Goal: Task Accomplishment & Management: Use online tool/utility

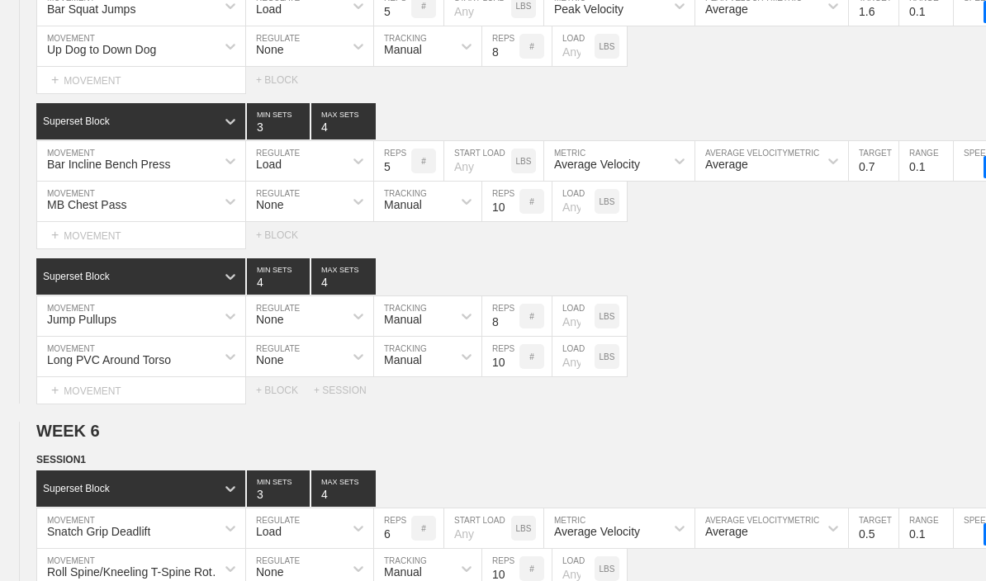
type textarea "x"
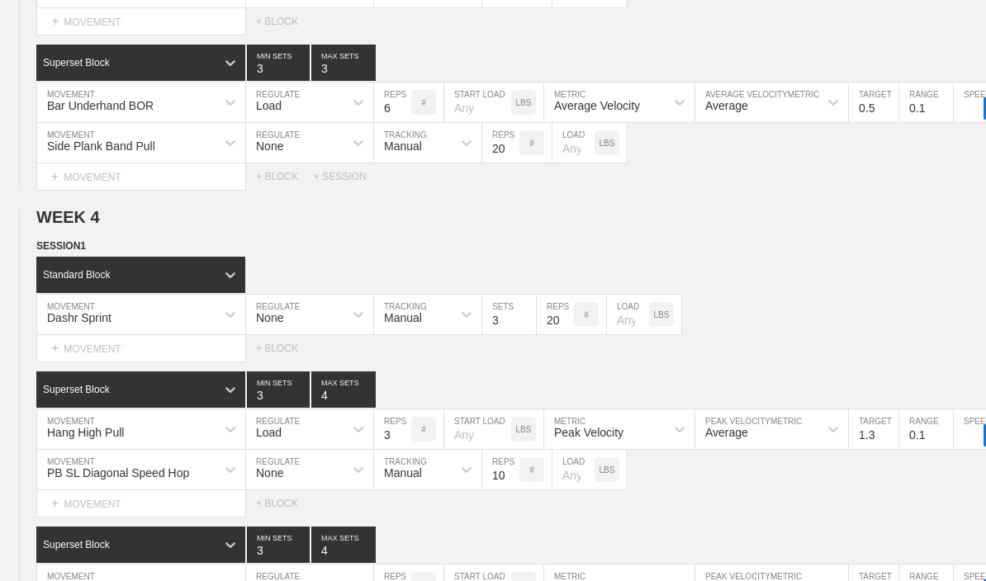
scroll to position [4206, 0]
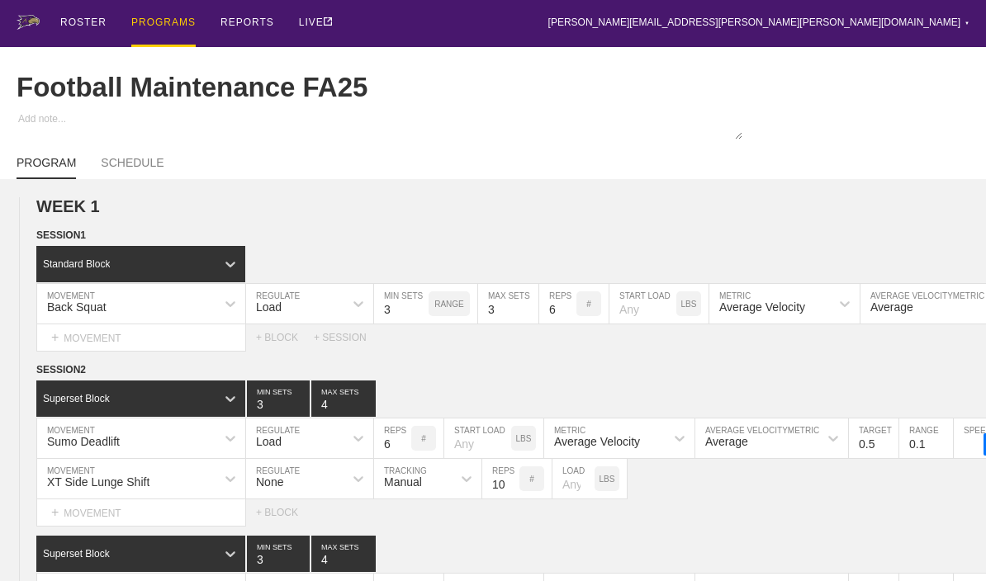
type input "Football Maintenance FA25"
click at [152, 36] on div "PROGRAMS" at bounding box center [163, 23] width 64 height 47
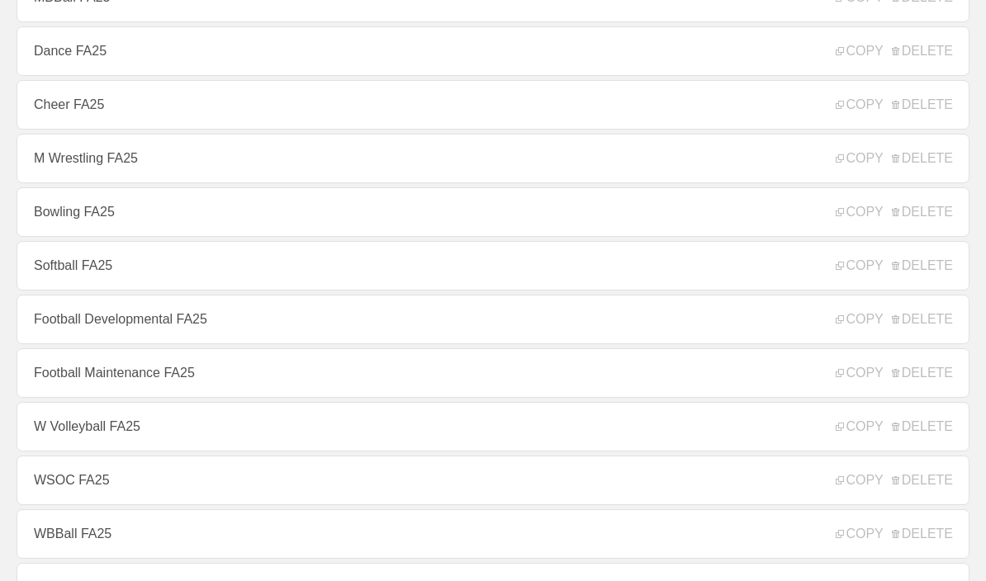
scroll to position [426, 0]
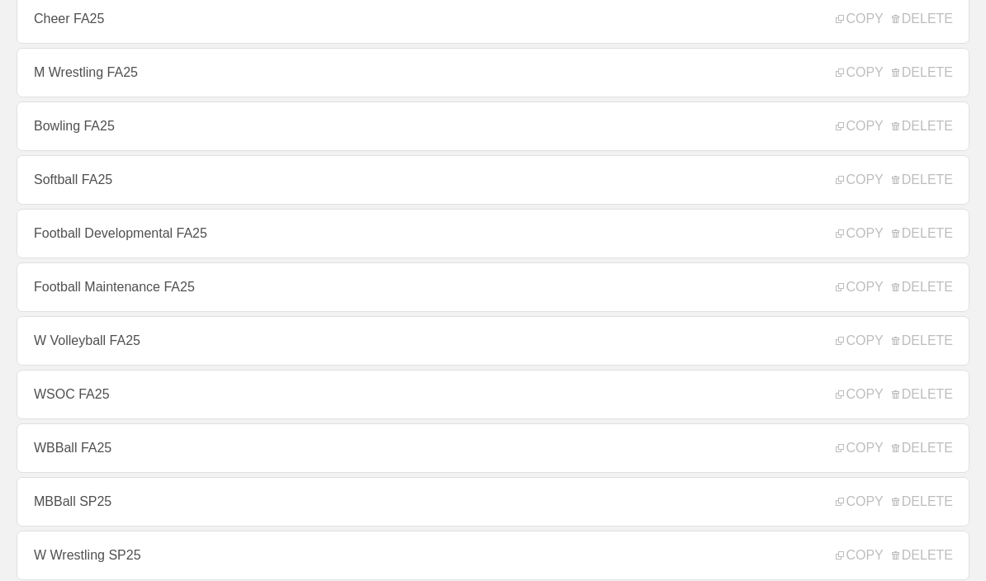
click at [64, 249] on link "Football Developmental FA25" at bounding box center [493, 235] width 953 height 50
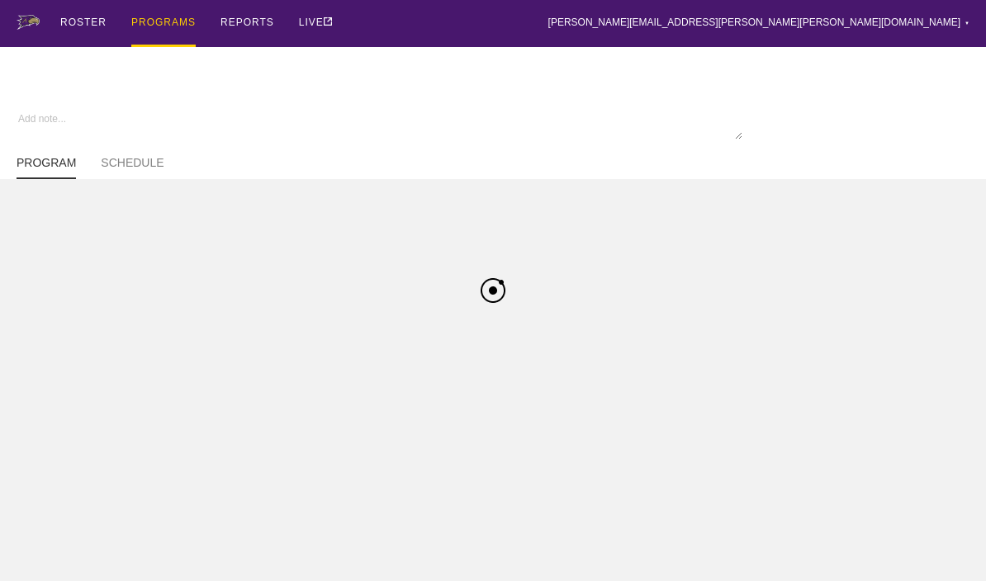
type textarea "x"
type input "Football Developmental FA25"
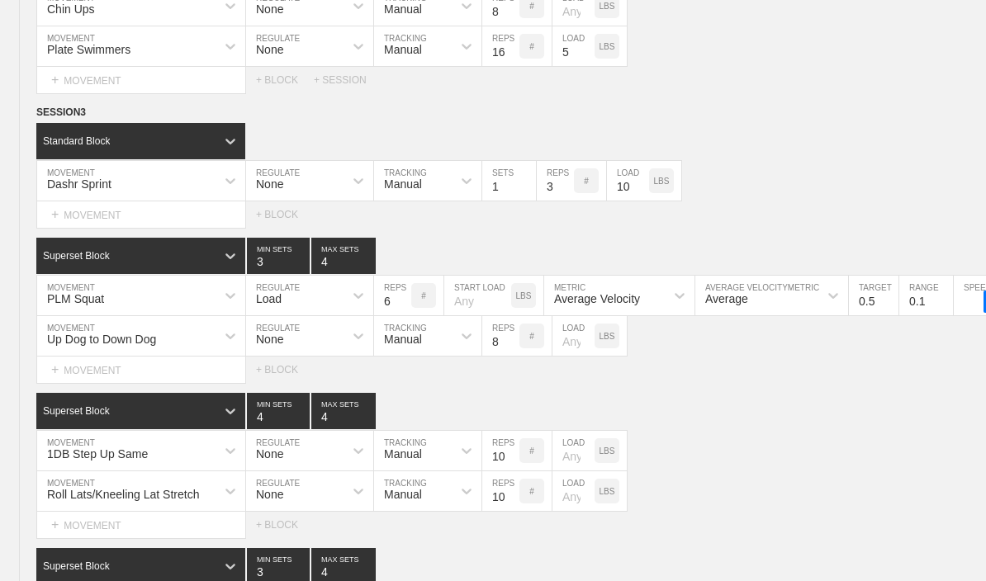
scroll to position [2723, 0]
click at [0, 0] on line at bounding box center [0, 0] width 0 height 0
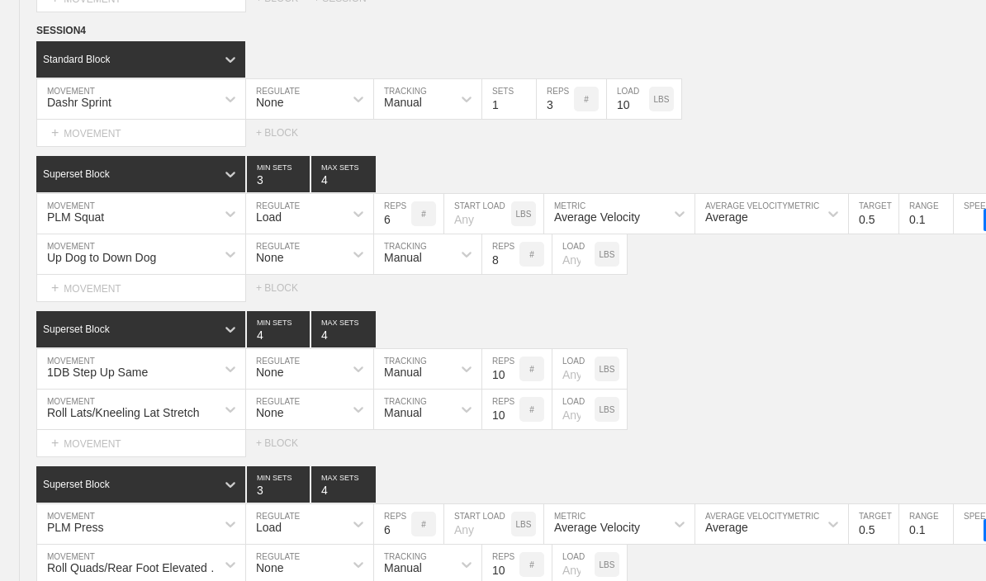
scroll to position [3520, 0]
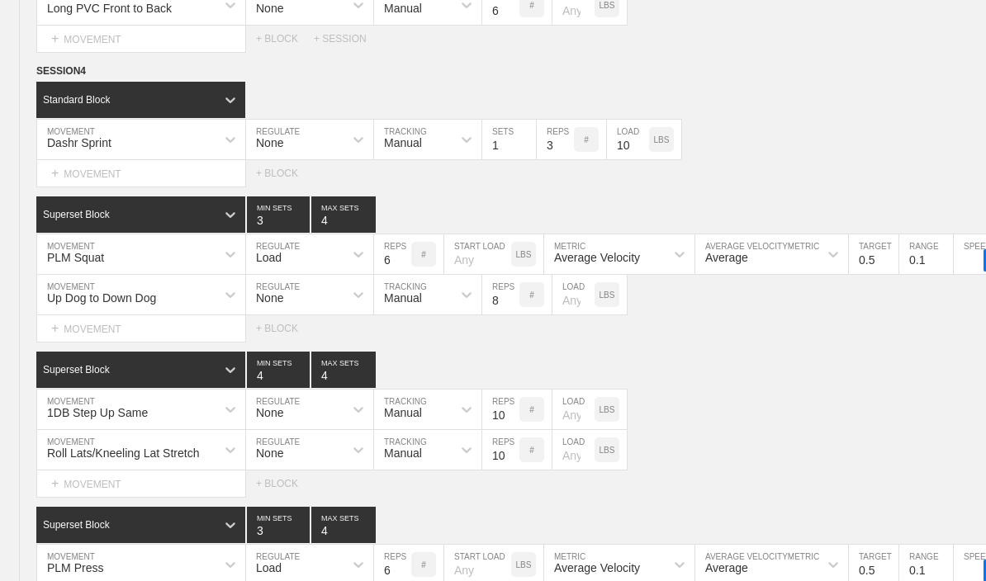
click at [0, 0] on icon at bounding box center [0, 0] width 0 height 0
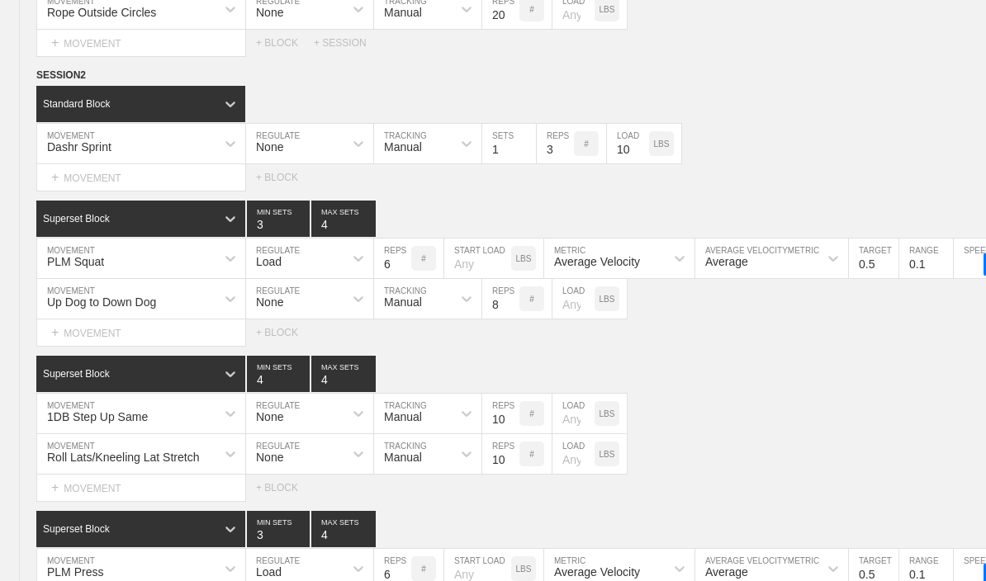
click at [0, 0] on circle at bounding box center [0, 0] width 0 height 0
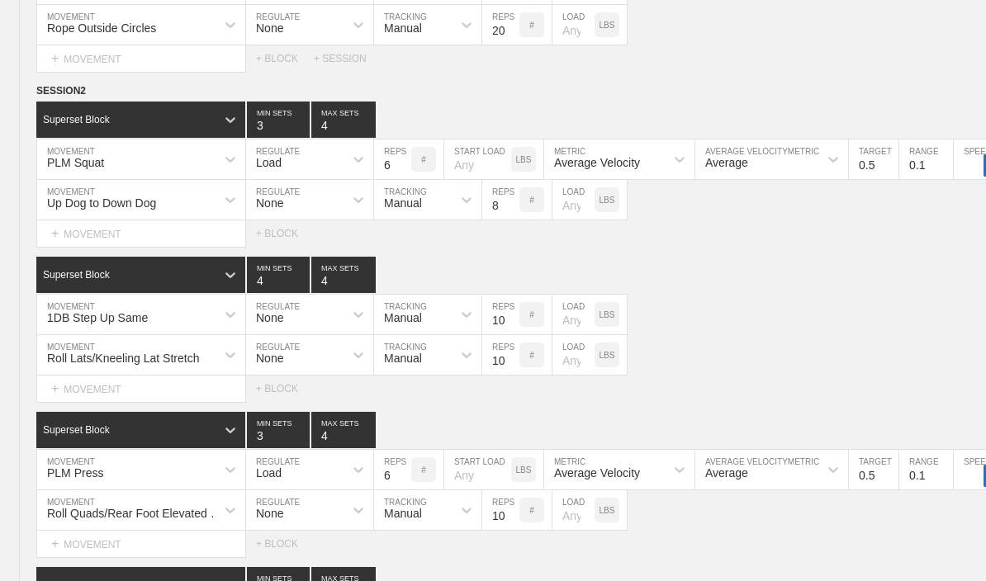
scroll to position [8180, 0]
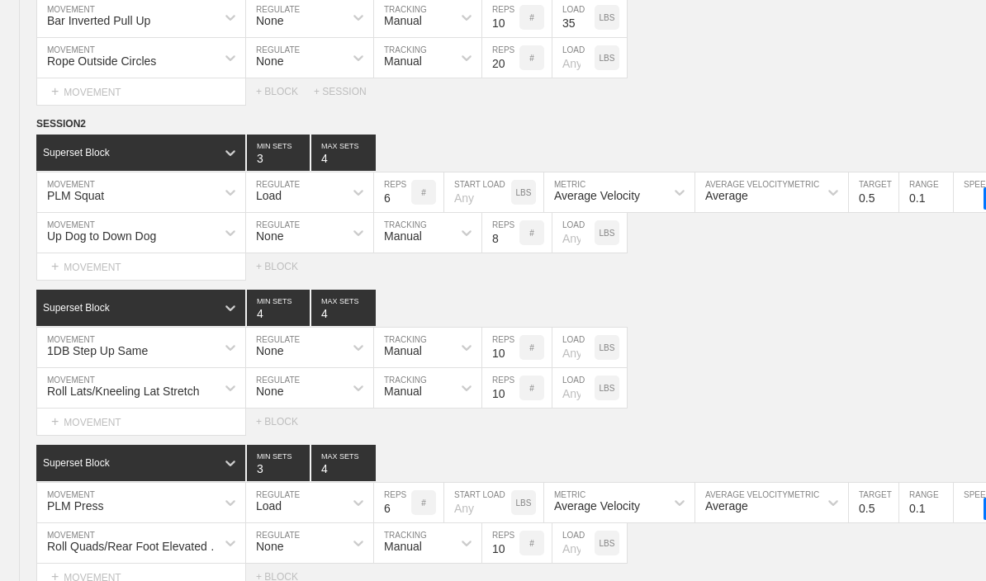
click at [0, 0] on circle at bounding box center [0, 0] width 0 height 0
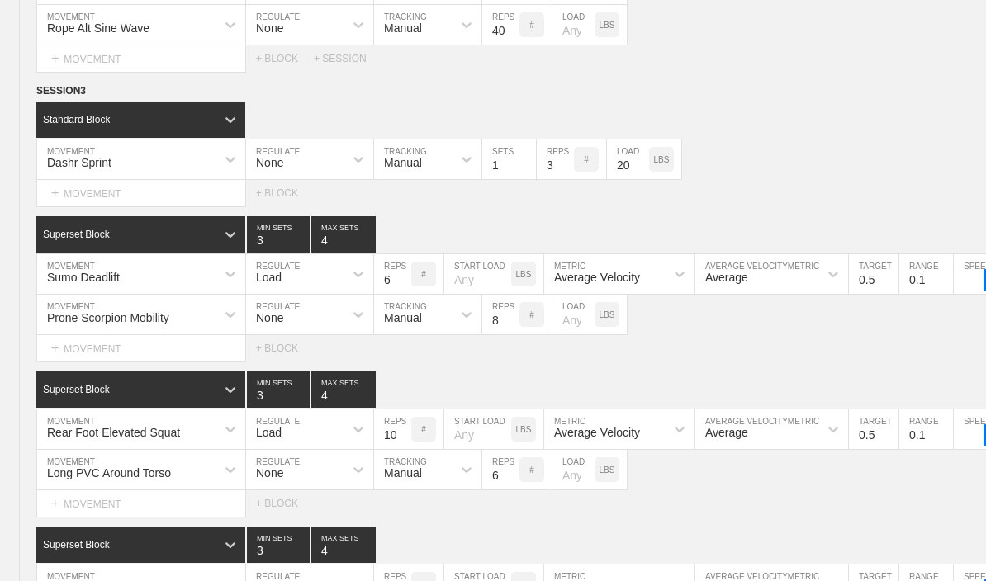
scroll to position [4819, 0]
click at [0, 0] on circle at bounding box center [0, 0] width 0 height 0
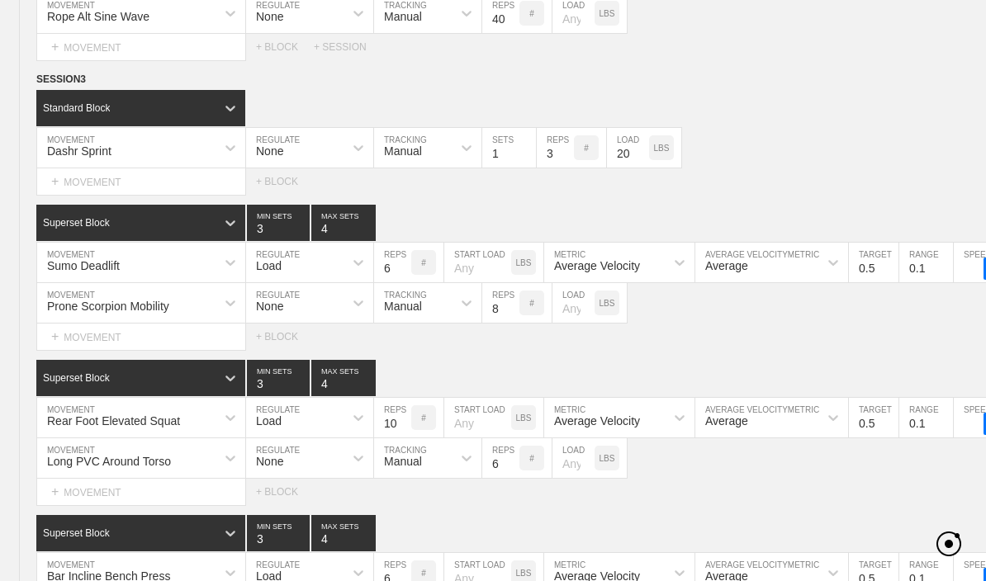
type textarea "x"
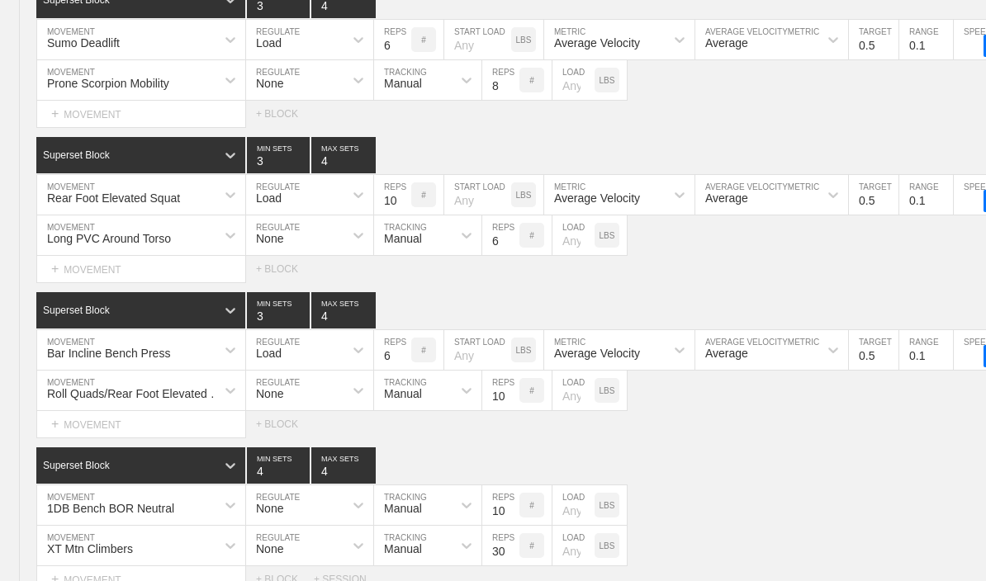
scroll to position [8446, 0]
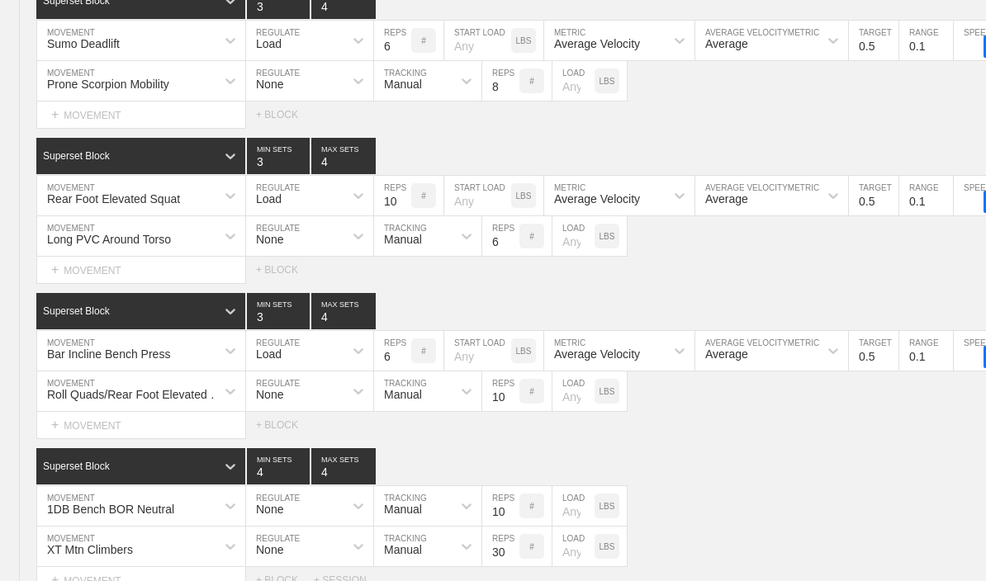
click at [380, 59] on input "6" at bounding box center [392, 41] width 37 height 40
type input "10"
click at [385, 216] on input "10" at bounding box center [392, 196] width 37 height 40
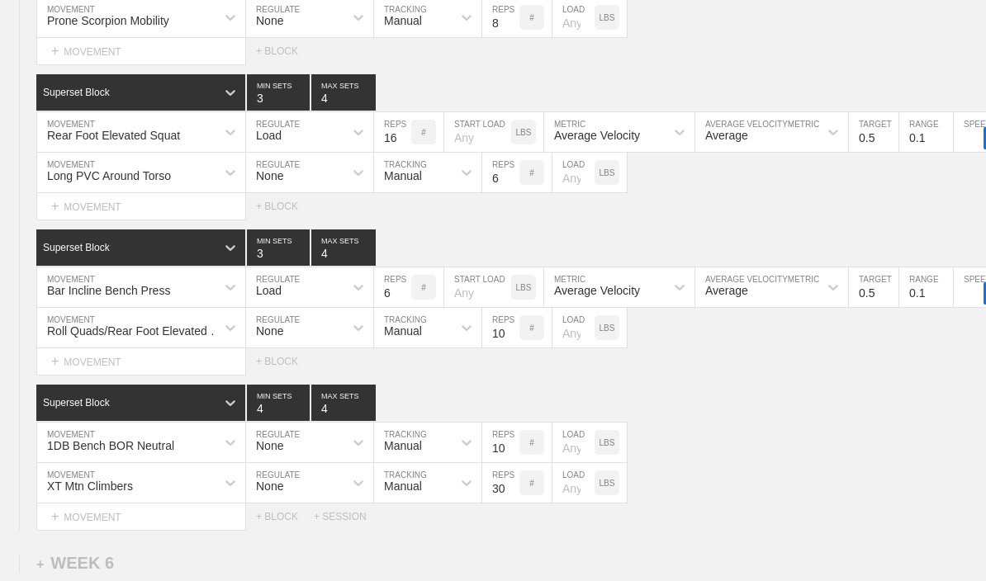
type input "16"
click at [383, 308] on input "6" at bounding box center [392, 288] width 37 height 40
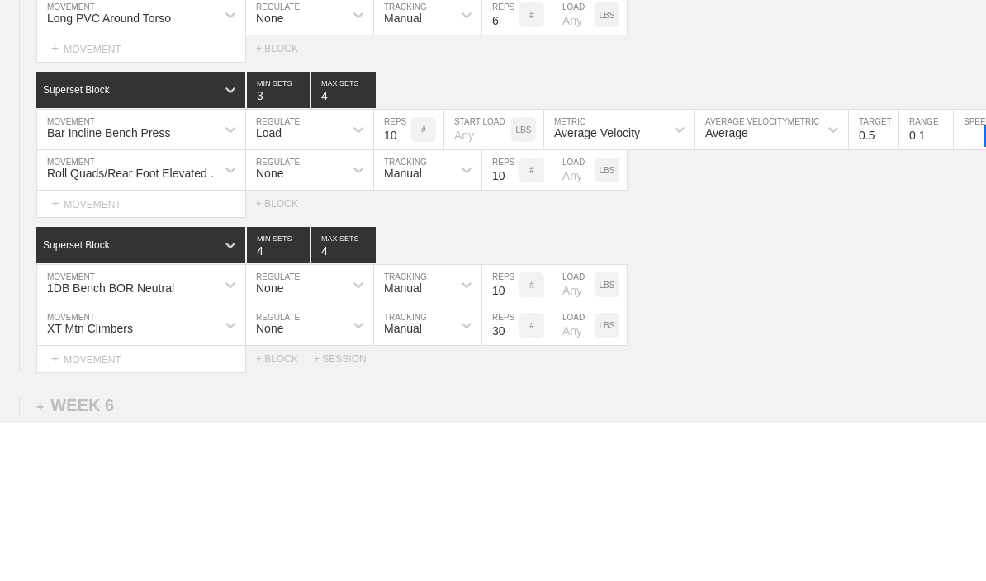
scroll to position [8668, 0]
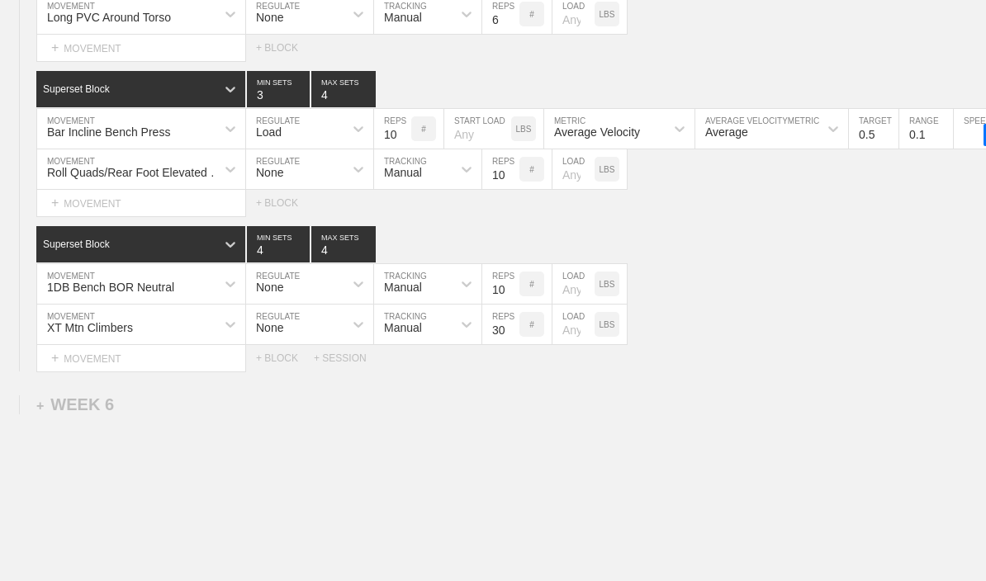
type input "10"
click at [502, 303] on input "10" at bounding box center [500, 284] width 37 height 40
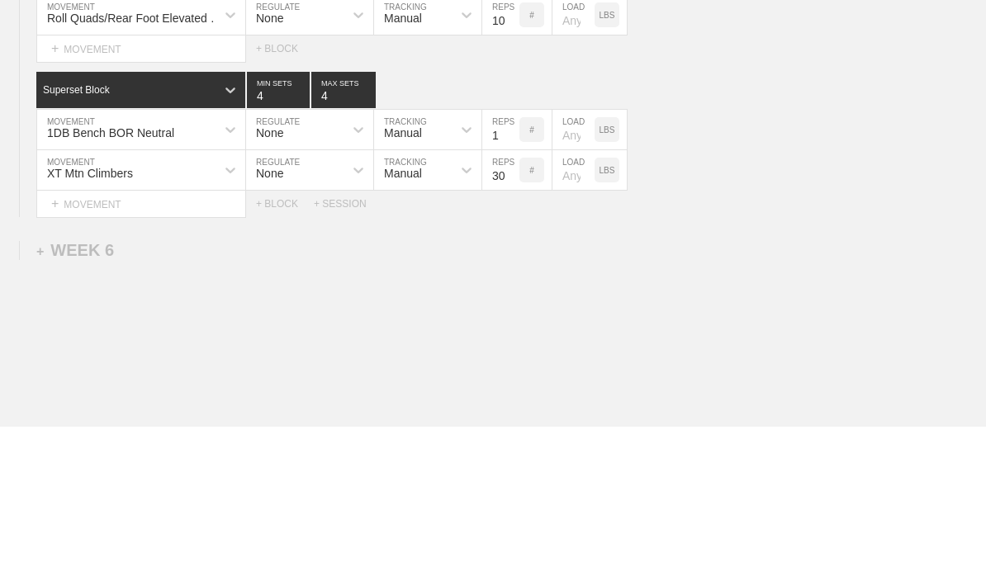
type input "16"
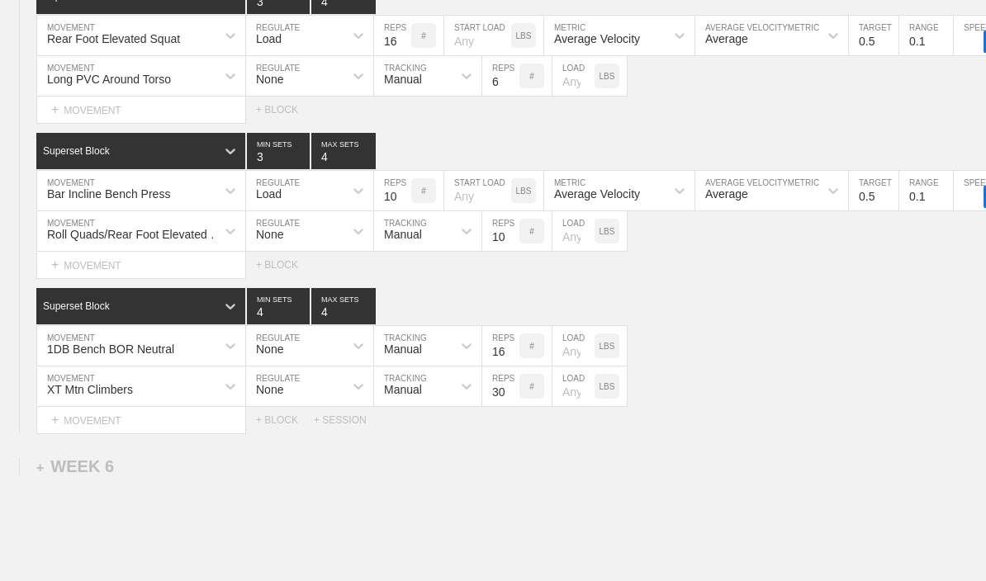
type textarea "x"
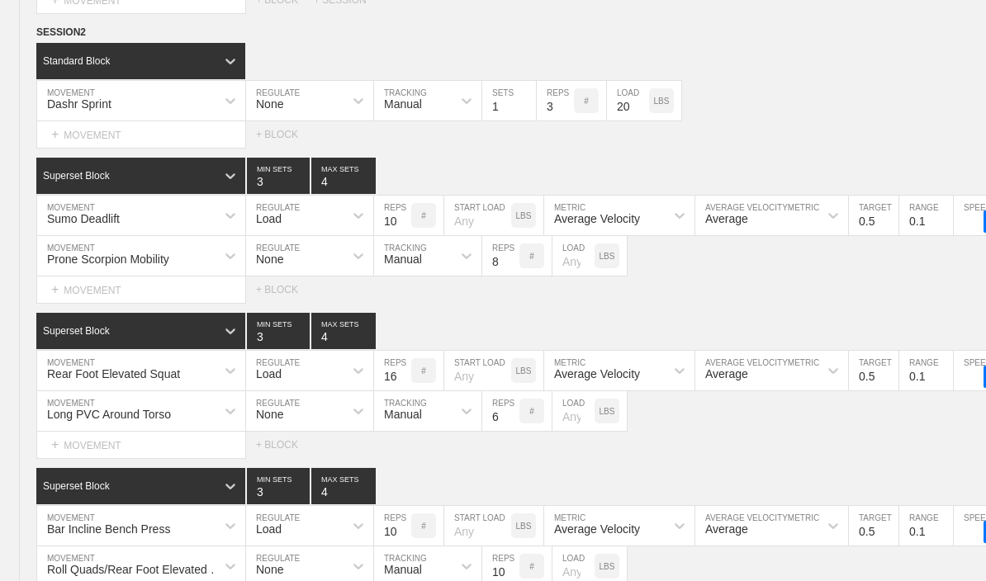
scroll to position [8271, 0]
type input "16"
click at [0, 0] on circle at bounding box center [0, 0] width 0 height 0
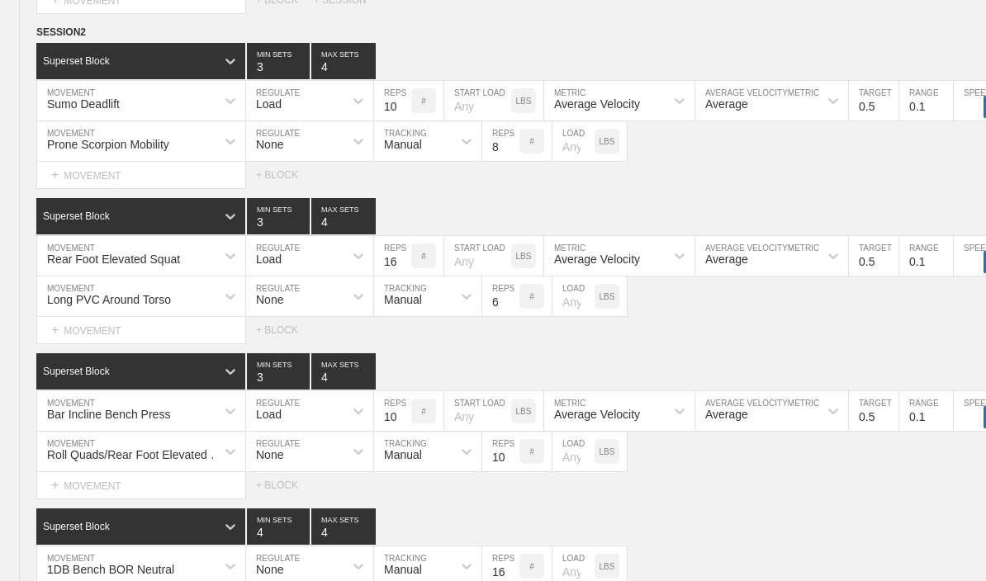
type textarea "x"
